Goal: Navigation & Orientation: Find specific page/section

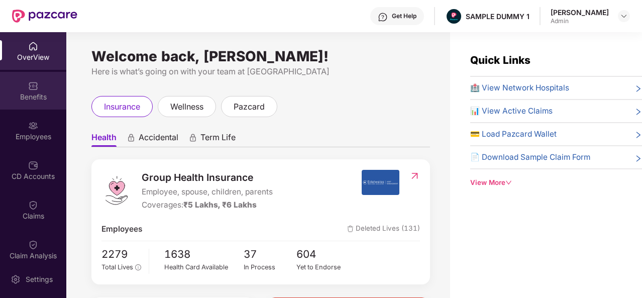
click at [56, 80] on div "Benefits" at bounding box center [33, 91] width 66 height 38
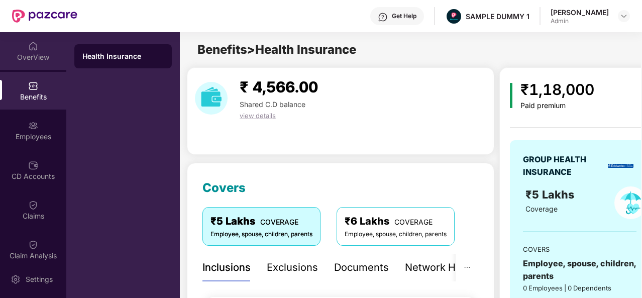
click at [42, 46] on div "OverView" at bounding box center [33, 51] width 66 height 38
